Goal: Task Accomplishment & Management: Use online tool/utility

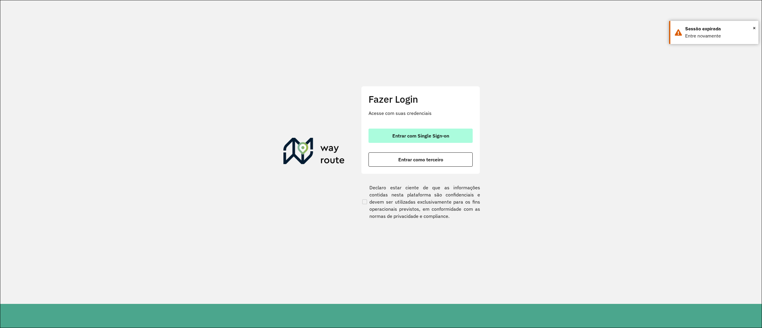
click at [411, 139] on button "Entrar com Single Sign-on" at bounding box center [421, 136] width 104 height 14
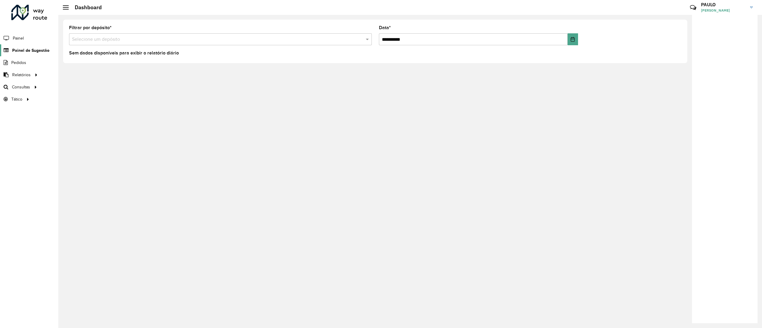
click at [38, 46] on link "Painel de Sugestão" at bounding box center [24, 50] width 49 height 12
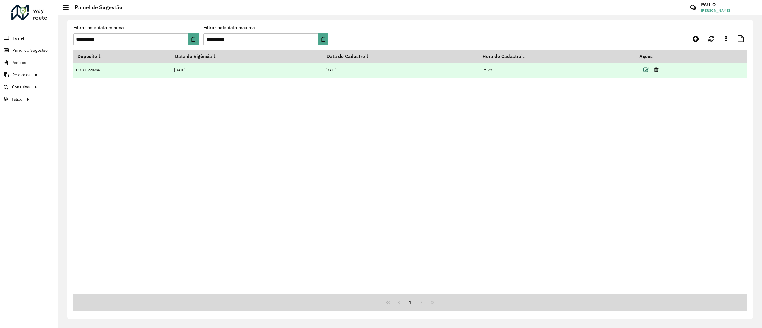
click at [646, 69] on icon at bounding box center [646, 70] width 6 height 6
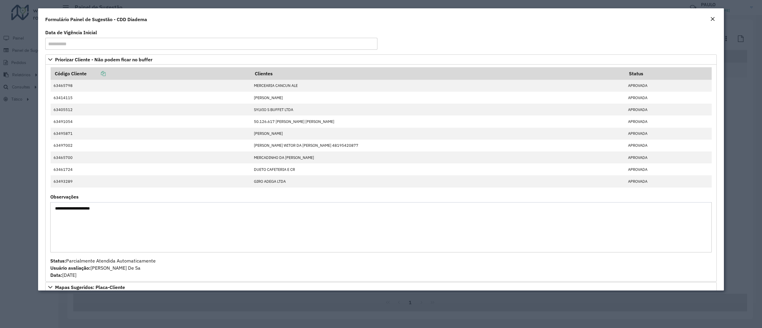
click at [712, 18] on em "Close" at bounding box center [712, 19] width 5 height 5
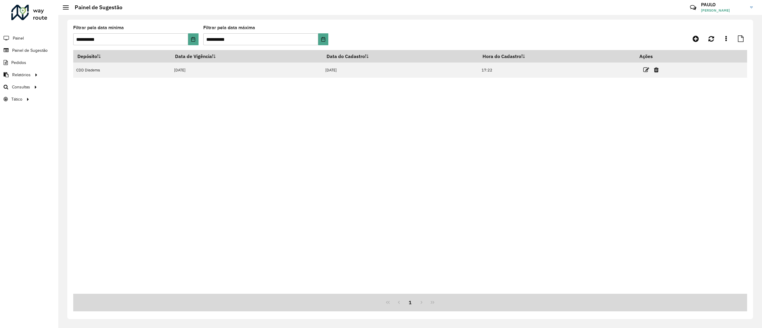
drag, startPoint x: 137, startPoint y: 5, endPoint x: 21, endPoint y: 108, distance: 155.2
click at [20, 120] on div "Roteirizador AmbevTech Painel Painel de Sugestão Pedidos Relatórios Clientes Cl…" at bounding box center [29, 164] width 58 height 328
click at [80, 72] on span "Clientes" at bounding box center [76, 75] width 16 height 6
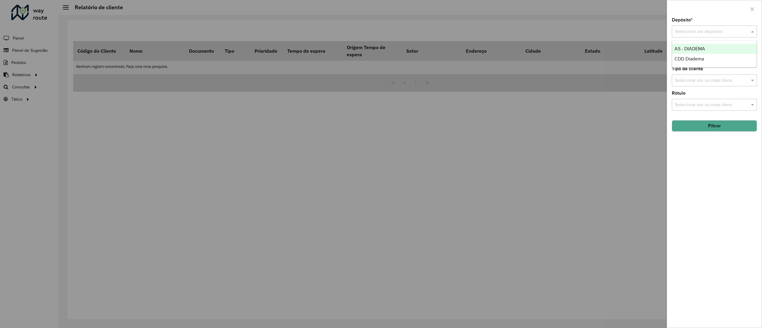
click at [705, 26] on div "Selecione um depósito" at bounding box center [714, 32] width 85 height 12
click at [705, 59] on div "CDD Diadema" at bounding box center [714, 59] width 84 height 10
click at [708, 56] on input "text" at bounding box center [712, 56] width 76 height 7
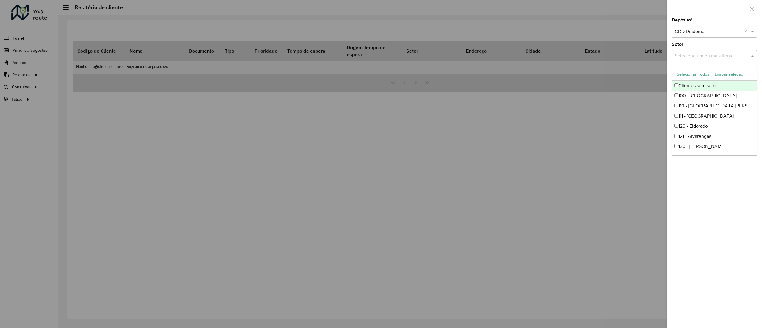
click at [702, 71] on button "Selecionar Todos" at bounding box center [693, 74] width 38 height 9
click at [732, 187] on div "Depósito * Selecione um depósito × CDD Diadema × Setor Selecione um ou mais ite…" at bounding box center [714, 173] width 95 height 310
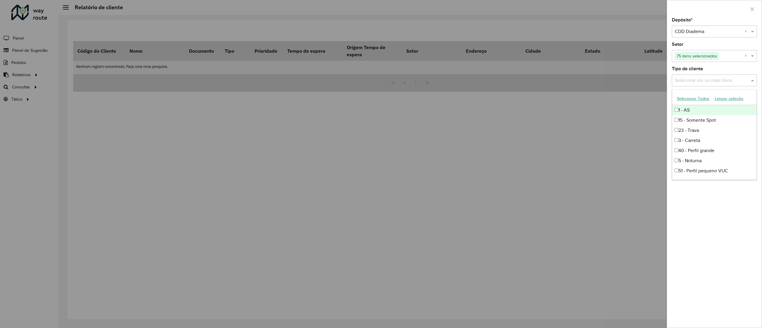
click at [701, 79] on input "text" at bounding box center [712, 80] width 76 height 7
click at [688, 100] on button "Selecionar Todos" at bounding box center [693, 98] width 38 height 9
click at [714, 195] on div "Depósito * Selecione um depósito × CDD Diadema × Setor Selecione um ou mais ite…" at bounding box center [714, 173] width 95 height 310
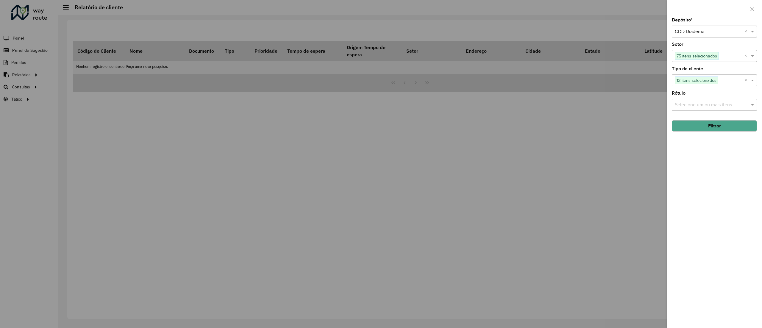
click at [691, 108] on div "Selecione um ou mais itens" at bounding box center [714, 105] width 85 height 12
click at [709, 236] on div "Depósito * Selecione um depósito × CDD Diadema × Setor Selecione um ou mais ite…" at bounding box center [714, 173] width 95 height 310
click at [711, 125] on button "Filtrar" at bounding box center [714, 125] width 85 height 11
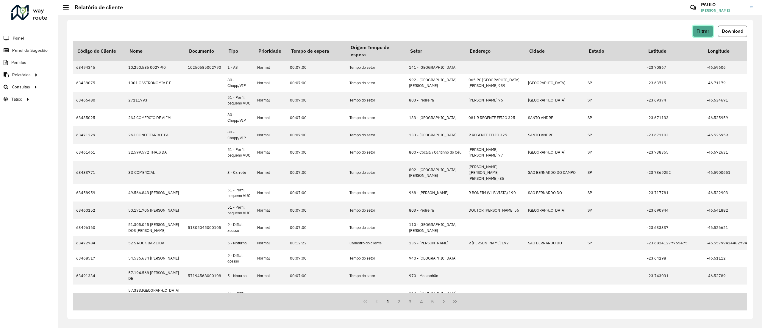
click at [704, 31] on span "Filtrar" at bounding box center [703, 31] width 13 height 5
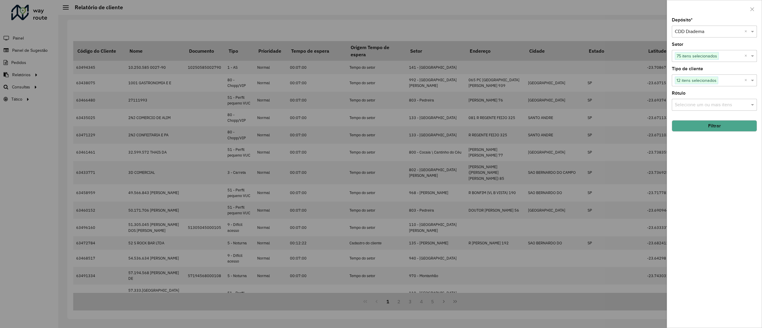
click at [700, 105] on input "text" at bounding box center [712, 105] width 76 height 7
click at [684, 120] on button "Selecionar Todos" at bounding box center [693, 122] width 38 height 9
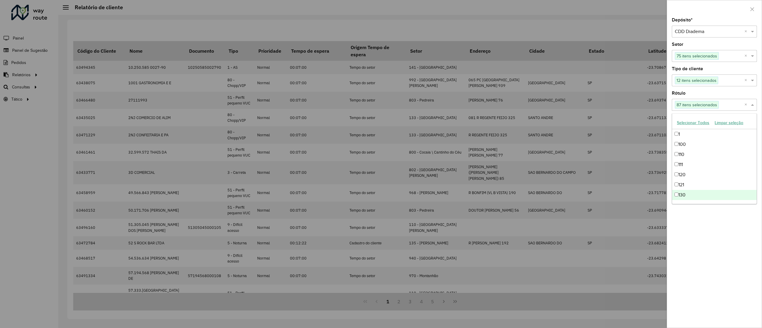
click at [724, 247] on div "Depósito * Selecione um depósito × CDD Diadema × Setor Selecione um ou mais ite…" at bounding box center [714, 173] width 95 height 310
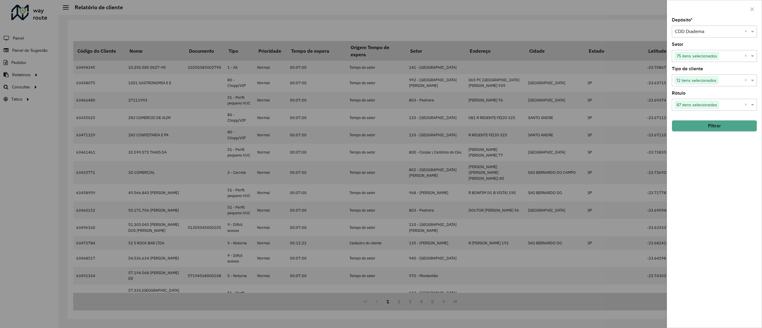
click at [702, 124] on button "Filtrar" at bounding box center [714, 125] width 85 height 11
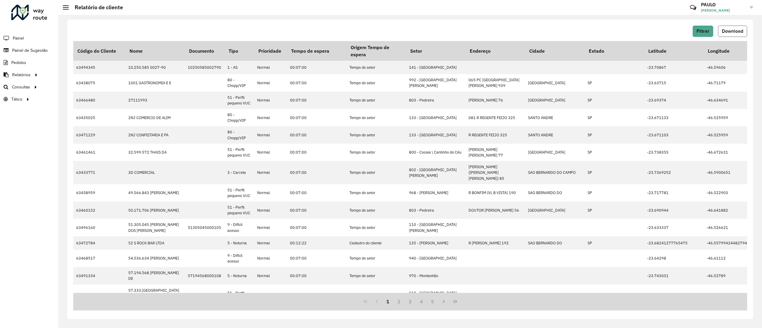
click at [728, 30] on span "Download" at bounding box center [732, 31] width 21 height 5
click at [697, 32] on span "Filtrar" at bounding box center [703, 31] width 13 height 5
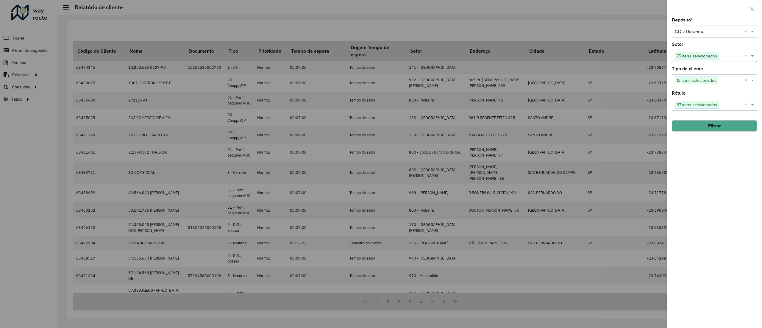
click at [719, 30] on input "text" at bounding box center [708, 31] width 67 height 7
click at [708, 51] on div "AS - DIADEMA" at bounding box center [714, 49] width 84 height 10
click at [19, 132] on div at bounding box center [381, 164] width 762 height 328
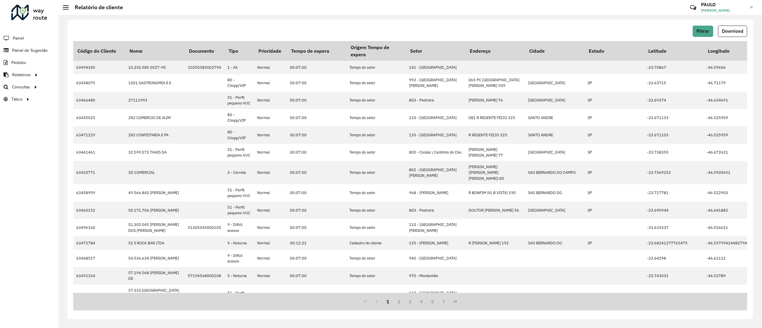
click at [39, 158] on div "Roteirizador AmbevTech Painel Painel de Sugestão Pedidos Relatórios Clientes Cl…" at bounding box center [29, 164] width 58 height 328
click at [97, 89] on span "Clientes fora malha" at bounding box center [87, 87] width 38 height 6
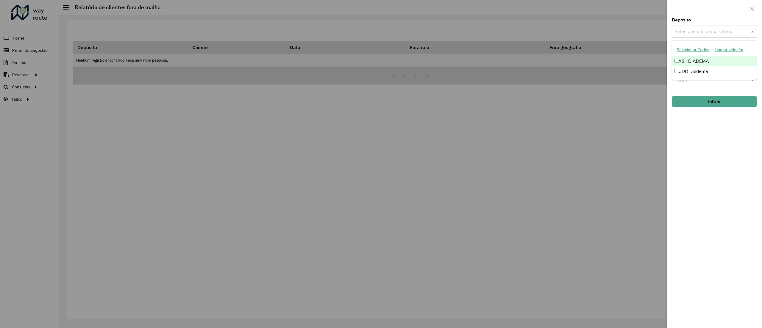
click at [710, 33] on input "text" at bounding box center [712, 31] width 76 height 7
click at [697, 74] on div "CDD Diadema" at bounding box center [714, 71] width 84 height 10
click at [701, 105] on button "Filtrar" at bounding box center [714, 101] width 85 height 11
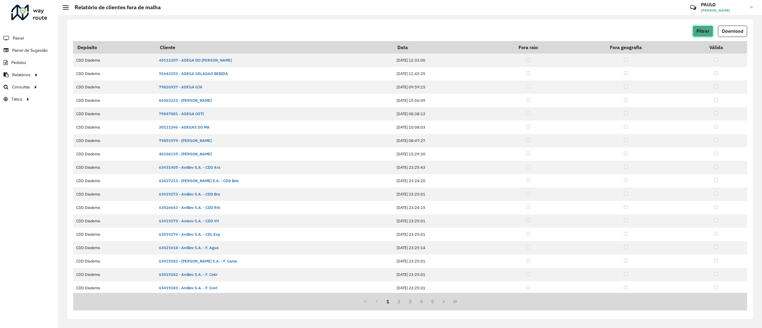
click at [705, 35] on button "Filtrar" at bounding box center [703, 31] width 21 height 11
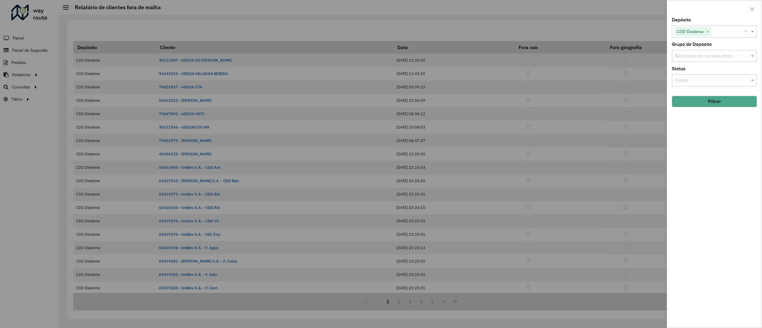
click at [702, 56] on input "text" at bounding box center [712, 56] width 76 height 7
drag, startPoint x: 715, startPoint y: 159, endPoint x: 720, endPoint y: 153, distance: 7.8
click at [716, 159] on div "Depósito Selecione um ou mais itens CDD Diadema × × Grupo de Depósito Selecione…" at bounding box center [714, 173] width 95 height 310
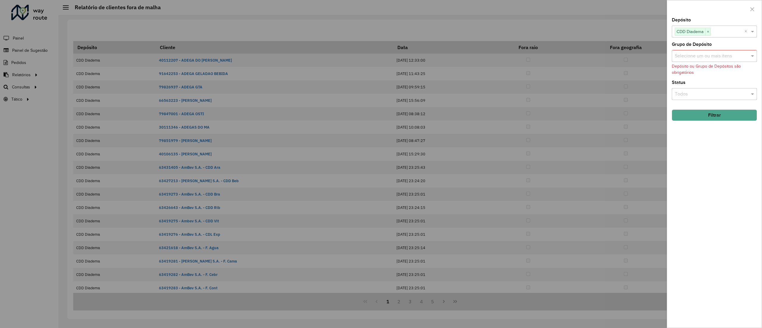
click at [716, 88] on div "Todos" at bounding box center [714, 94] width 85 height 12
click at [719, 181] on div "Depósito Selecione um ou mais itens CDD Diadema × × Grupo de Depósito Selecione…" at bounding box center [714, 173] width 95 height 310
click at [501, 152] on div at bounding box center [381, 164] width 762 height 328
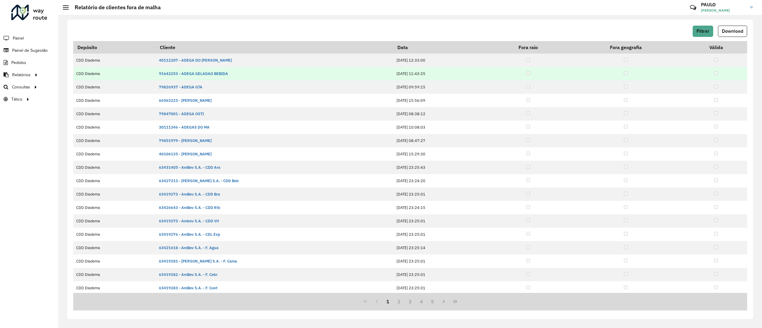
click at [582, 75] on td at bounding box center [625, 73] width 119 height 13
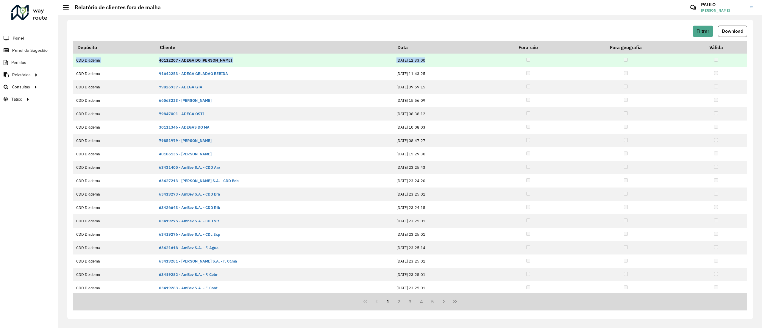
drag, startPoint x: 718, startPoint y: 46, endPoint x: 632, endPoint y: 61, distance: 87.1
click at [635, 59] on table "Depósito Cliente Data Fora raio Fora geografia Válida CDD Diadema 40112207 - AD…" at bounding box center [410, 181] width 674 height 281
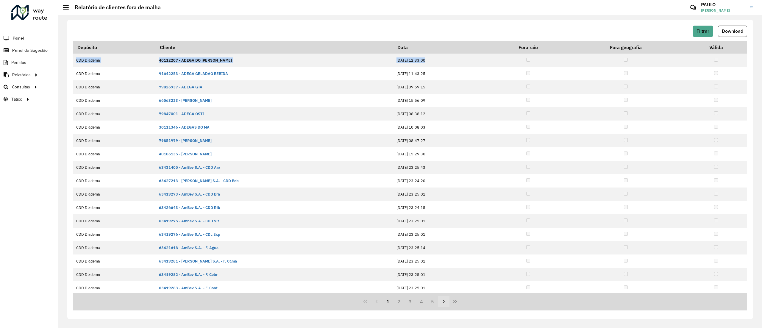
click at [447, 303] on button "Next Page" at bounding box center [443, 301] width 11 height 11
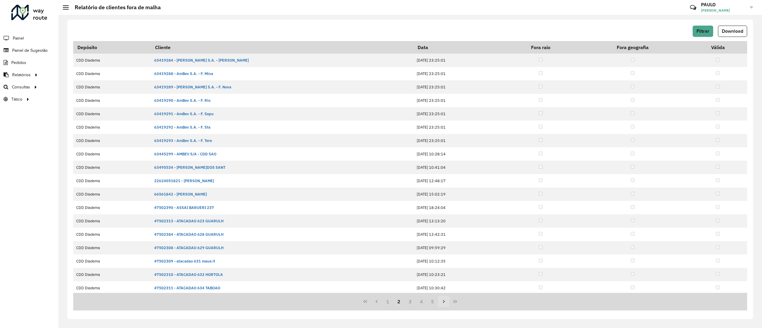
click at [447, 303] on button "Next Page" at bounding box center [443, 301] width 11 height 11
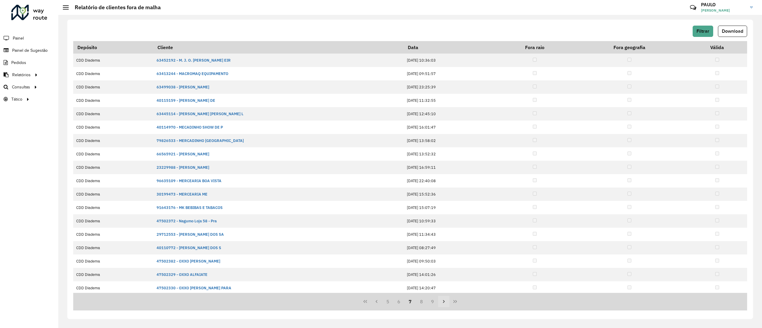
click at [447, 303] on button "Next Page" at bounding box center [443, 301] width 11 height 11
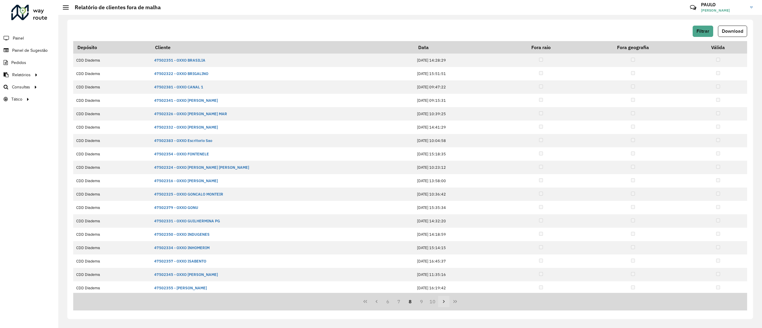
click at [447, 303] on button "Next Page" at bounding box center [443, 301] width 11 height 11
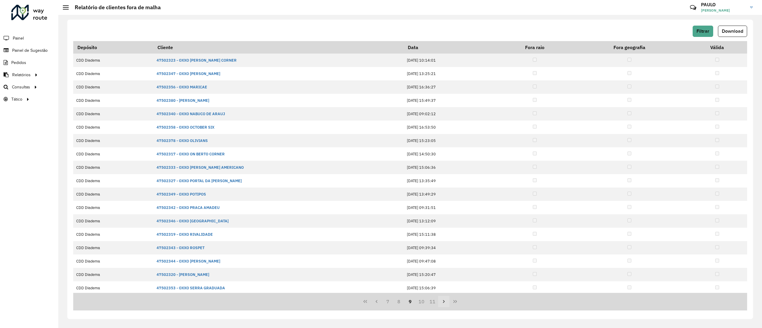
click at [447, 303] on button "Next Page" at bounding box center [443, 301] width 11 height 11
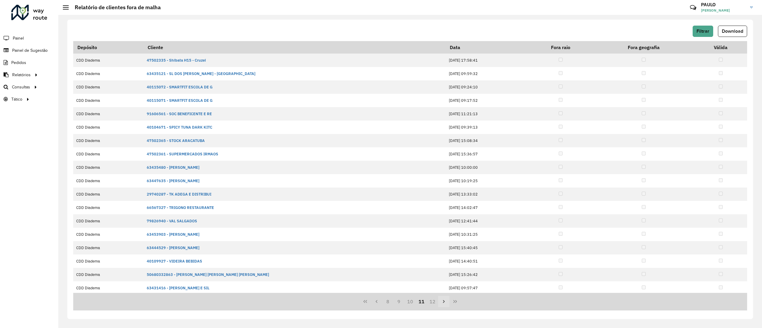
click at [447, 303] on button "Next Page" at bounding box center [443, 301] width 11 height 11
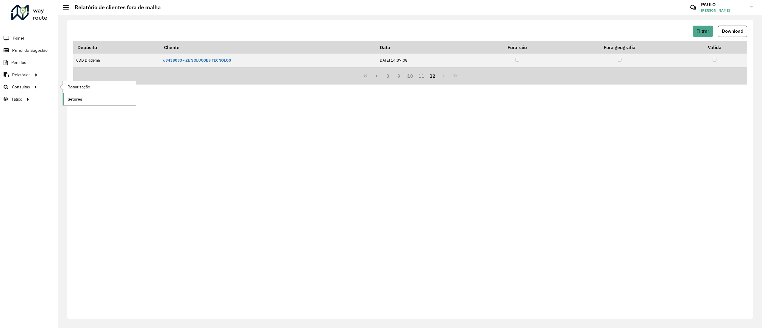
click at [76, 96] on span "Setores" at bounding box center [75, 99] width 15 height 6
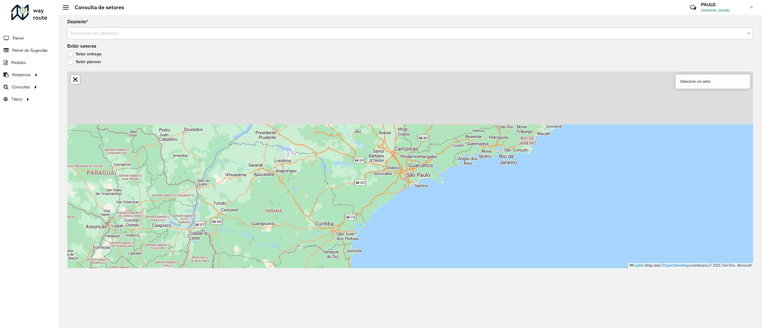
click at [142, 40] on div "Depósito * Selecione um depósito Exibir setores Setor entrega Setor planner Sel…" at bounding box center [410, 171] width 704 height 313
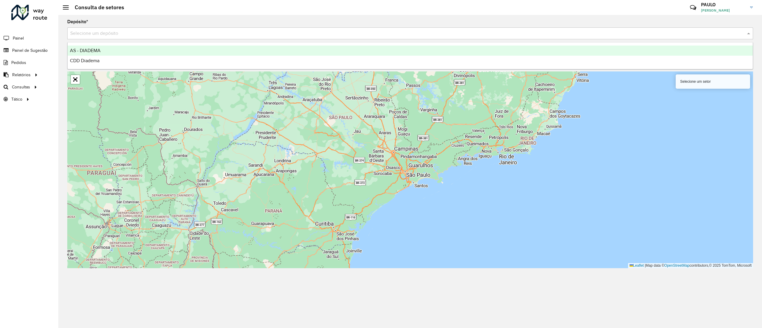
click at [141, 36] on input "text" at bounding box center [404, 33] width 668 height 7
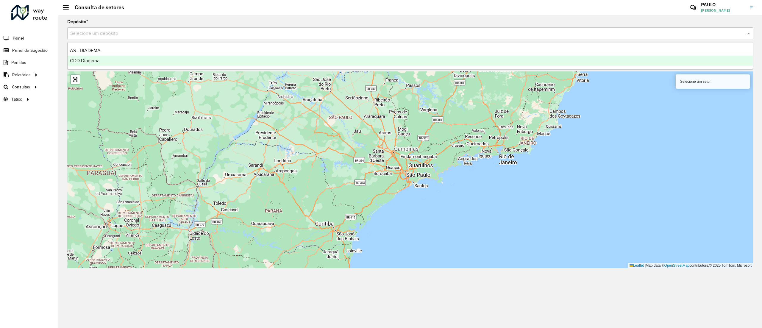
click at [119, 63] on div "CDD Diadema" at bounding box center [410, 61] width 685 height 10
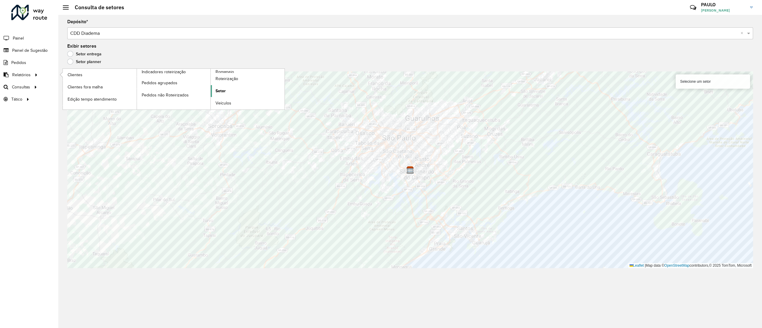
click at [227, 90] on link "Setor" at bounding box center [248, 91] width 74 height 12
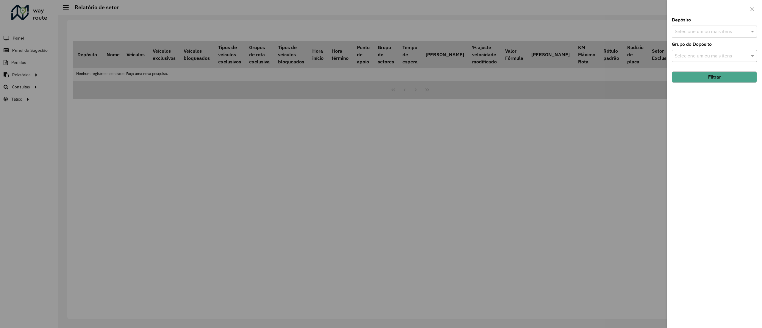
click at [719, 32] on input "text" at bounding box center [712, 31] width 76 height 7
click at [699, 70] on div "CDD Diadema" at bounding box center [714, 71] width 84 height 10
click at [713, 126] on div "Depósito Selecione um ou mais itens CDD Diadema × × Grupo de Depósito Selecione…" at bounding box center [714, 173] width 95 height 310
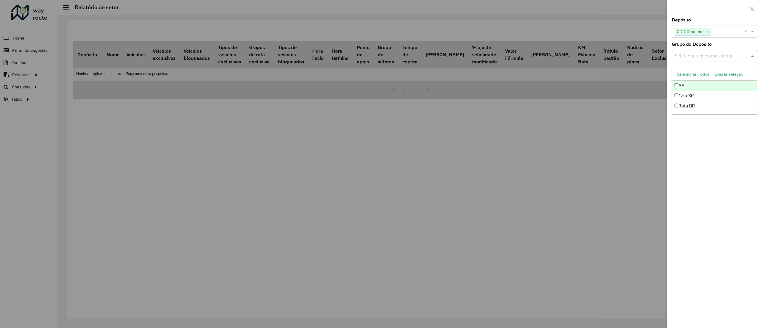
click at [691, 51] on div "Selecione um ou mais itens" at bounding box center [714, 56] width 85 height 12
click at [706, 155] on div "Depósito Selecione um ou mais itens CDD Diadema × × Grupo de Depósito Selecione…" at bounding box center [714, 173] width 95 height 310
click at [696, 84] on hb-field-button "Filtrar" at bounding box center [714, 88] width 85 height 16
click at [696, 92] on button "Filtrar" at bounding box center [714, 90] width 85 height 11
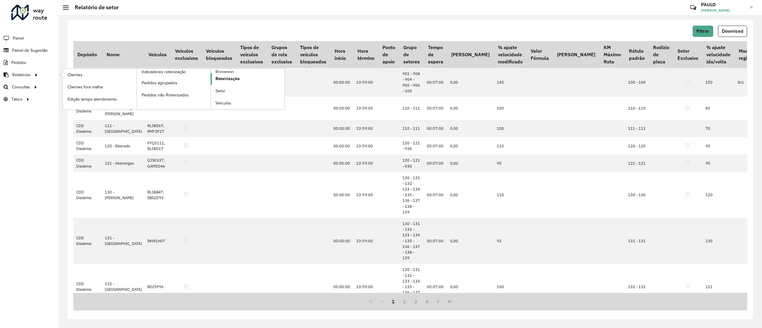
click at [227, 80] on span "Roteirização" at bounding box center [228, 79] width 24 height 6
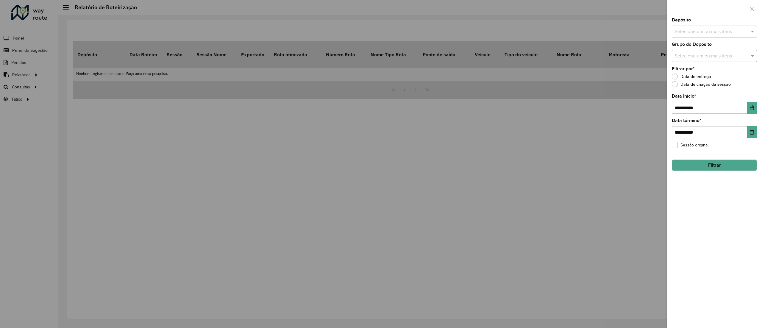
click at [54, 62] on div at bounding box center [381, 164] width 762 height 328
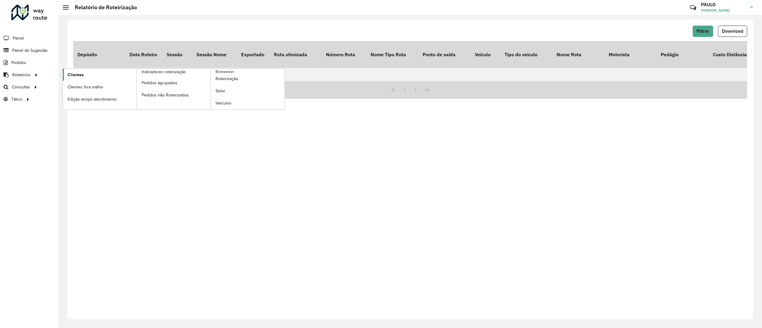
click at [83, 77] on link "Clientes" at bounding box center [100, 75] width 74 height 12
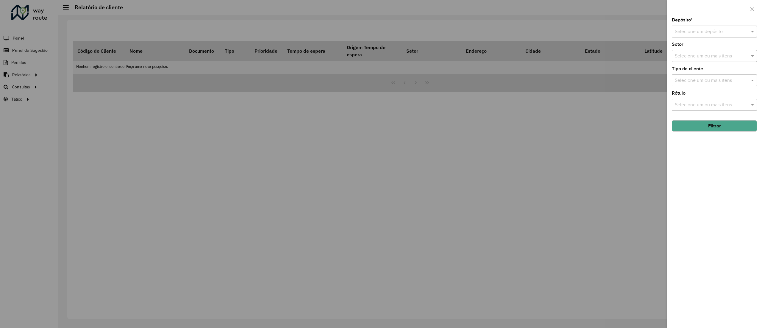
click at [734, 33] on input "text" at bounding box center [708, 31] width 67 height 7
click at [703, 60] on span "CDD Diadema" at bounding box center [689, 58] width 29 height 5
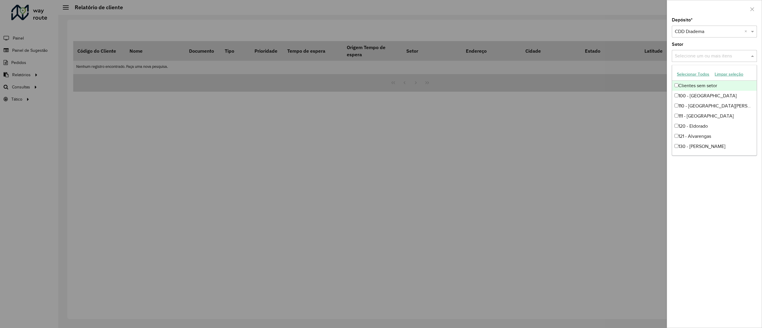
click at [696, 58] on input "text" at bounding box center [712, 56] width 76 height 7
click at [688, 73] on button "Selecionar Todos" at bounding box center [693, 74] width 38 height 9
click at [723, 235] on div "Depósito * Selecione um depósito × CDD Diadema × Setor Selecione um ou mais ite…" at bounding box center [714, 173] width 95 height 310
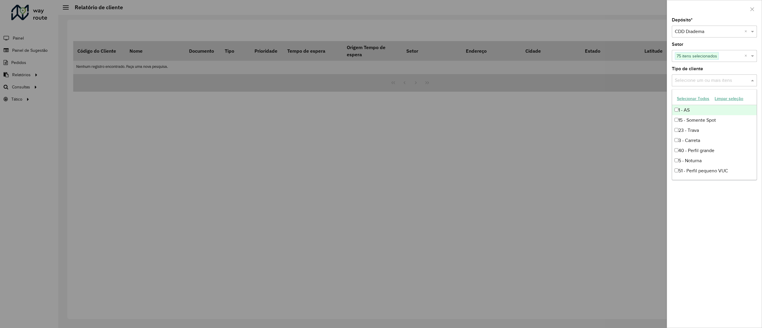
click at [700, 80] on input "text" at bounding box center [712, 80] width 76 height 7
click at [691, 98] on button "Selecionar Todos" at bounding box center [693, 98] width 38 height 9
click at [711, 220] on div "Depósito * Selecione um depósito × CDD Diadema × Setor Selecione um ou mais ite…" at bounding box center [714, 173] width 95 height 310
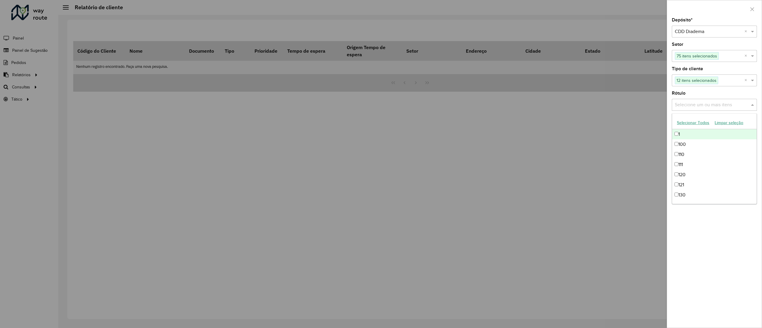
click at [699, 103] on input "text" at bounding box center [712, 105] width 76 height 7
click at [689, 125] on button "Selecionar Todos" at bounding box center [693, 122] width 38 height 9
drag, startPoint x: 716, startPoint y: 222, endPoint x: 719, endPoint y: 218, distance: 5.1
click at [716, 223] on div "Depósito * Selecione um depósito × CDD Diadema × Setor Selecione um ou mais ite…" at bounding box center [714, 173] width 95 height 310
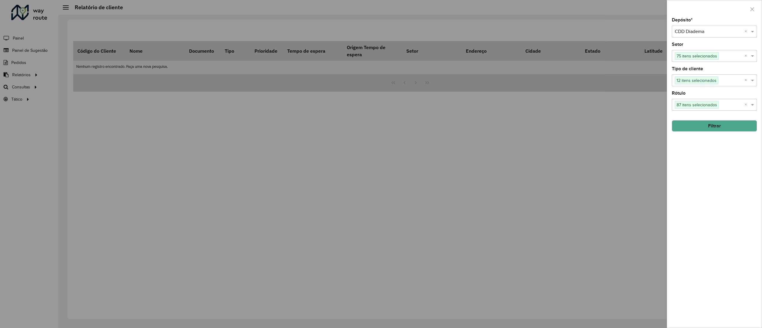
click at [713, 130] on button "Filtrar" at bounding box center [714, 125] width 85 height 11
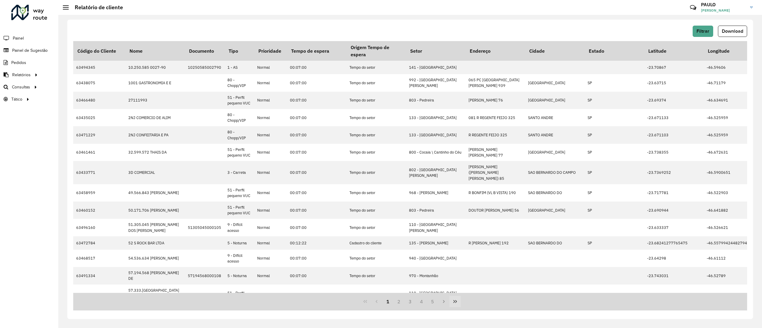
click at [457, 302] on icon "Last Page" at bounding box center [455, 301] width 5 height 5
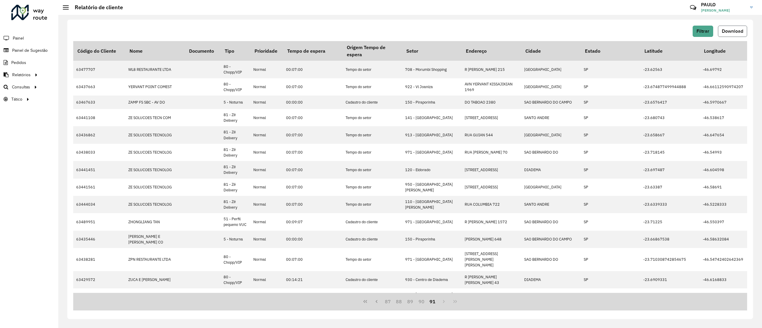
click at [739, 32] on span "Download" at bounding box center [732, 31] width 21 height 5
